Goal: Check status: Check status

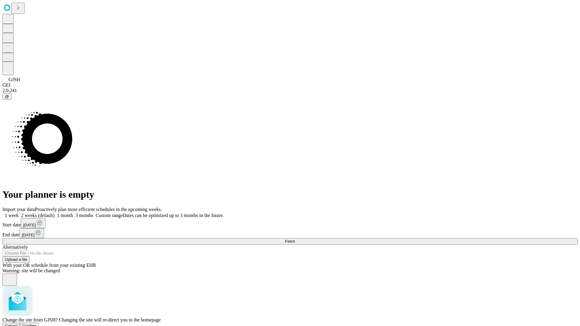
click at [37, 324] on span "Confirm" at bounding box center [29, 326] width 14 height 5
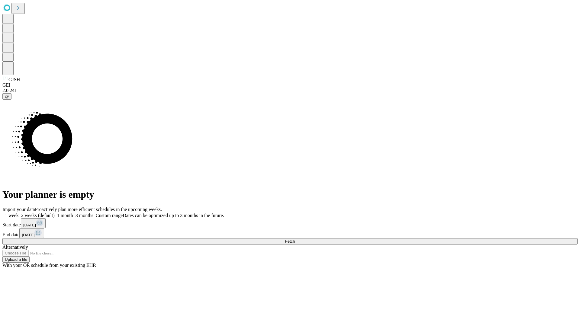
click at [55, 213] on label "2 weeks (default)" at bounding box center [37, 215] width 36 height 5
click at [295, 239] on span "Fetch" at bounding box center [290, 241] width 10 height 5
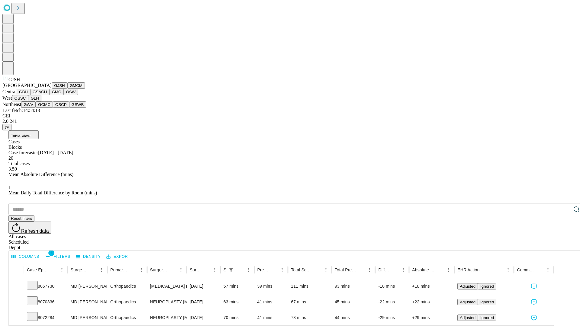
click at [67, 89] on button "GMCM" at bounding box center [76, 86] width 18 height 6
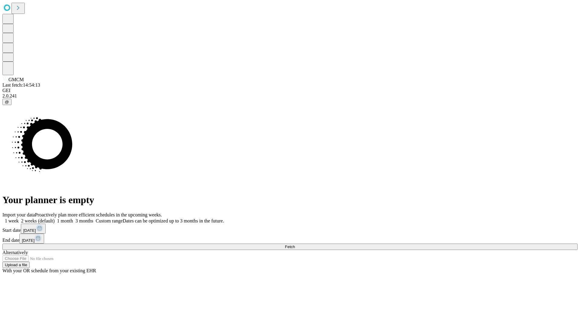
click at [55, 219] on label "2 weeks (default)" at bounding box center [37, 221] width 36 height 5
click at [295, 245] on span "Fetch" at bounding box center [290, 247] width 10 height 5
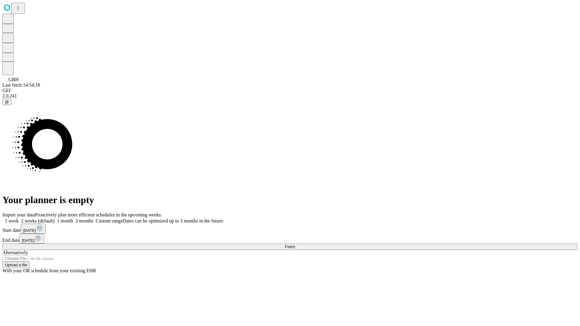
click at [55, 219] on label "2 weeks (default)" at bounding box center [37, 221] width 36 height 5
click at [295, 245] on span "Fetch" at bounding box center [290, 247] width 10 height 5
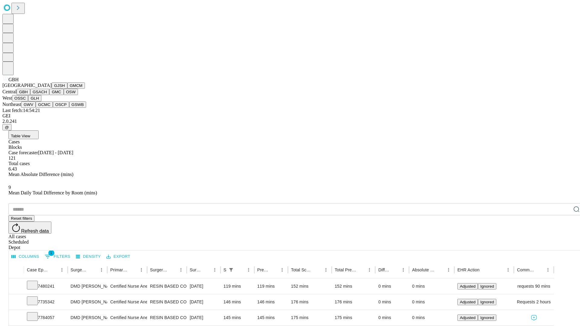
click at [47, 95] on button "GSACH" at bounding box center [39, 92] width 19 height 6
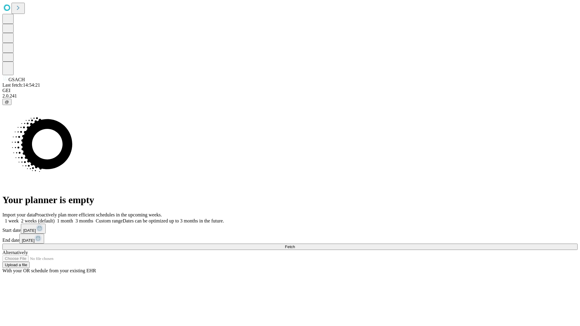
click at [295, 245] on span "Fetch" at bounding box center [290, 247] width 10 height 5
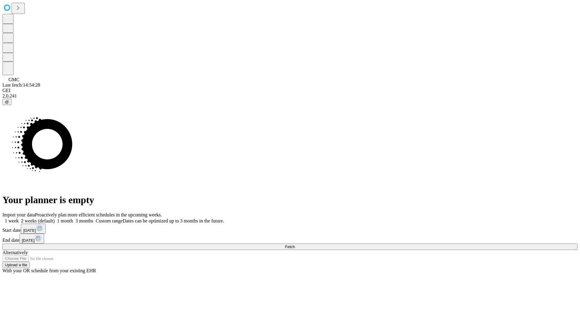
click at [55, 219] on label "2 weeks (default)" at bounding box center [37, 221] width 36 height 5
click at [295, 245] on span "Fetch" at bounding box center [290, 247] width 10 height 5
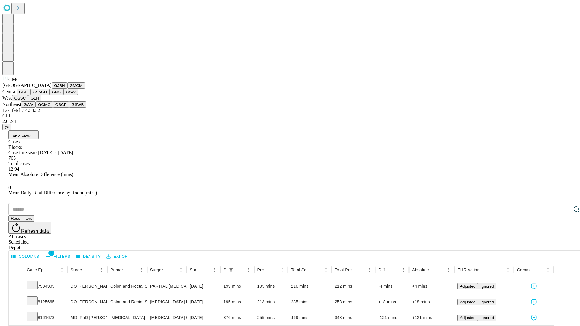
click at [64, 95] on button "OSW" at bounding box center [71, 92] width 15 height 6
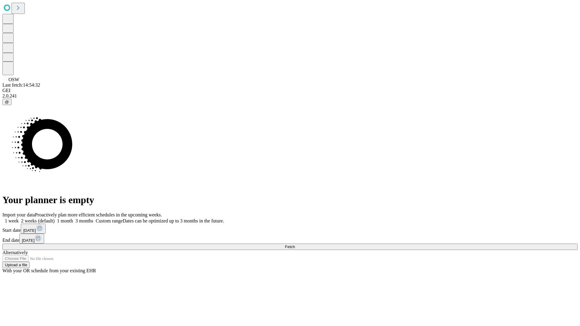
click at [55, 219] on label "2 weeks (default)" at bounding box center [37, 221] width 36 height 5
click at [295, 245] on span "Fetch" at bounding box center [290, 247] width 10 height 5
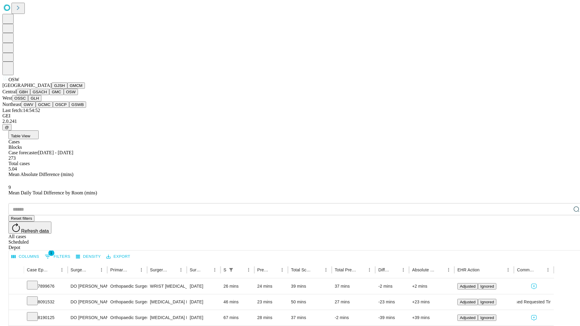
click at [28, 102] on button "OSSC" at bounding box center [20, 98] width 16 height 6
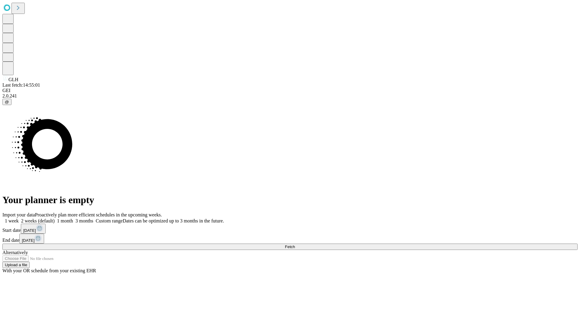
click at [55, 219] on label "2 weeks (default)" at bounding box center [37, 221] width 36 height 5
click at [295, 245] on span "Fetch" at bounding box center [290, 247] width 10 height 5
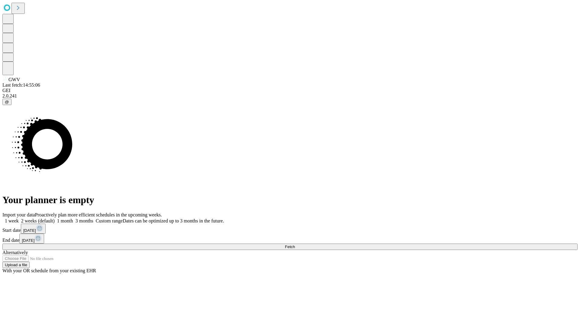
click at [55, 219] on label "2 weeks (default)" at bounding box center [37, 221] width 36 height 5
click at [295, 245] on span "Fetch" at bounding box center [290, 247] width 10 height 5
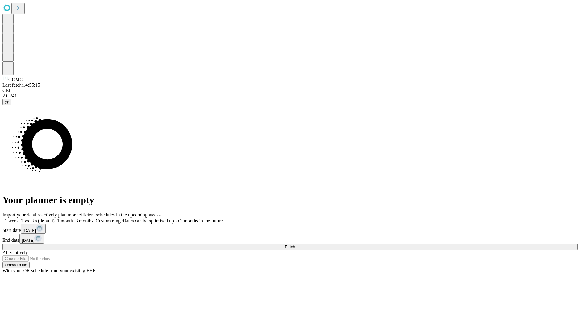
click at [55, 219] on label "2 weeks (default)" at bounding box center [37, 221] width 36 height 5
click at [295, 245] on span "Fetch" at bounding box center [290, 247] width 10 height 5
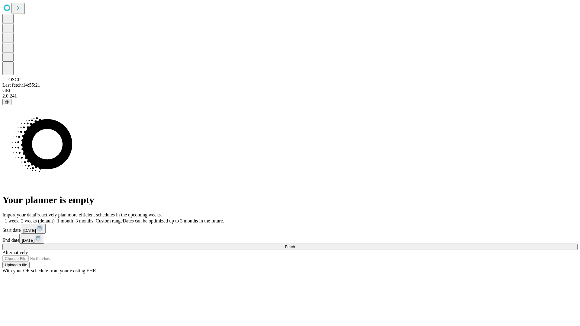
click at [55, 219] on label "2 weeks (default)" at bounding box center [37, 221] width 36 height 5
click at [295, 245] on span "Fetch" at bounding box center [290, 247] width 10 height 5
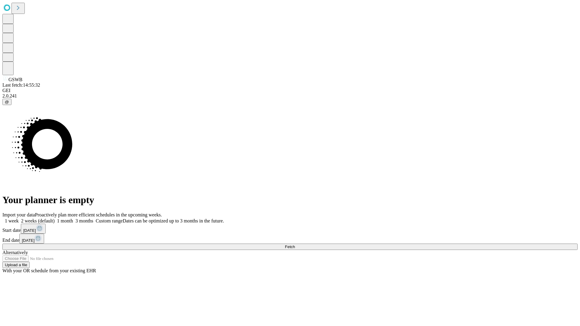
click at [295, 245] on span "Fetch" at bounding box center [290, 247] width 10 height 5
